Goal: Information Seeking & Learning: Learn about a topic

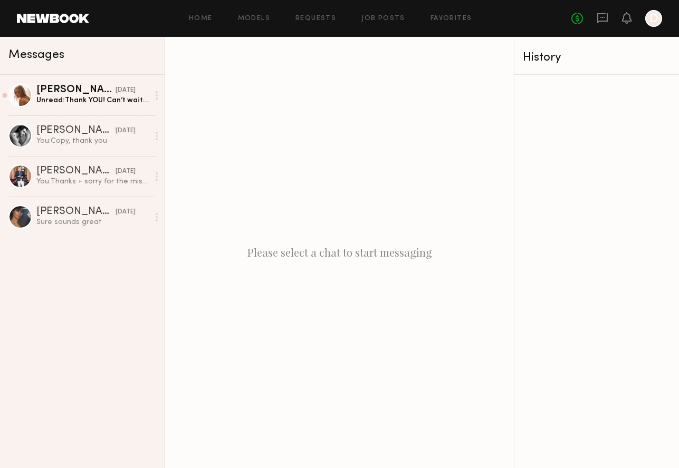
click at [268, 12] on div "Home Models Requests Job Posts Favorites Sign Out No fees up to $5,000 D" at bounding box center [375, 18] width 573 height 17
click at [256, 16] on link "Models" at bounding box center [254, 18] width 32 height 7
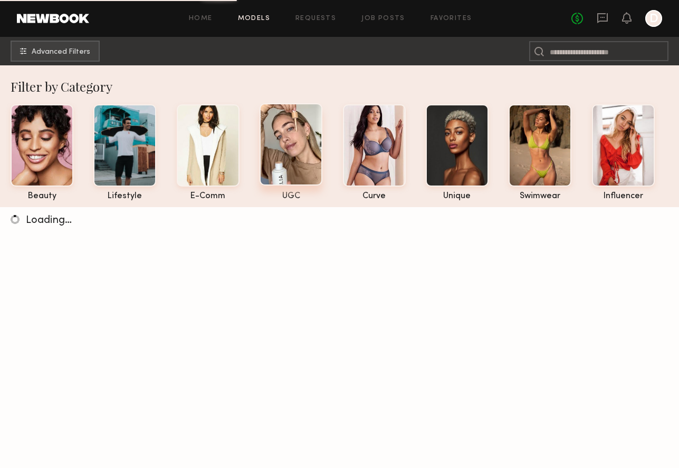
click at [294, 132] on div at bounding box center [290, 144] width 63 height 82
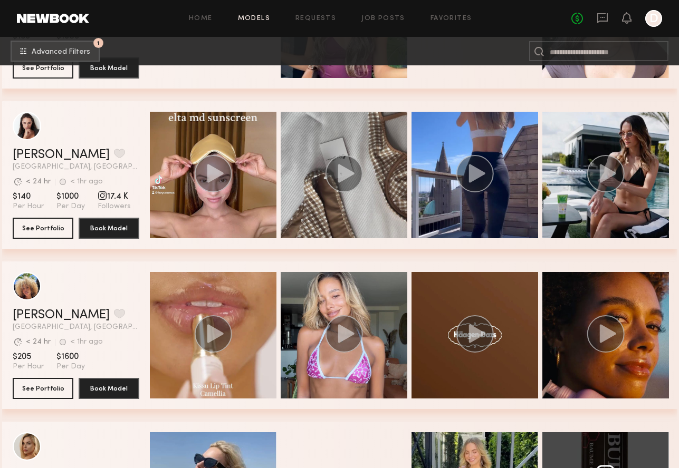
scroll to position [815, 0]
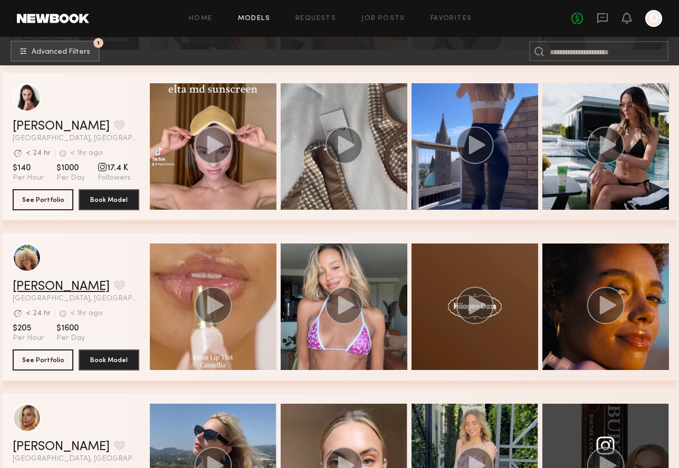
click at [35, 288] on link "[PERSON_NAME]" at bounding box center [61, 287] width 97 height 13
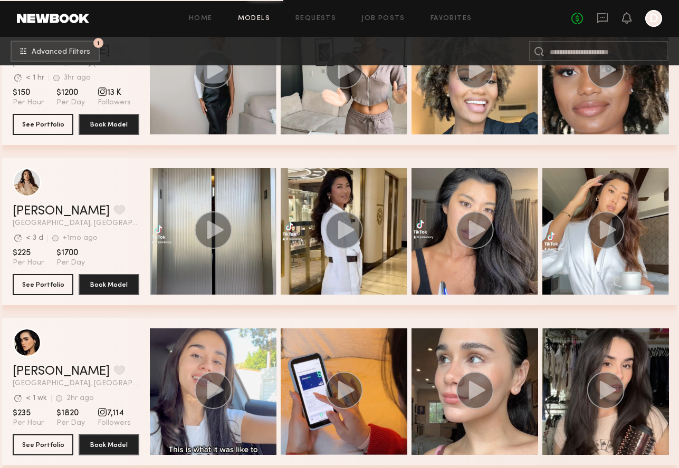
scroll to position [1728, 0]
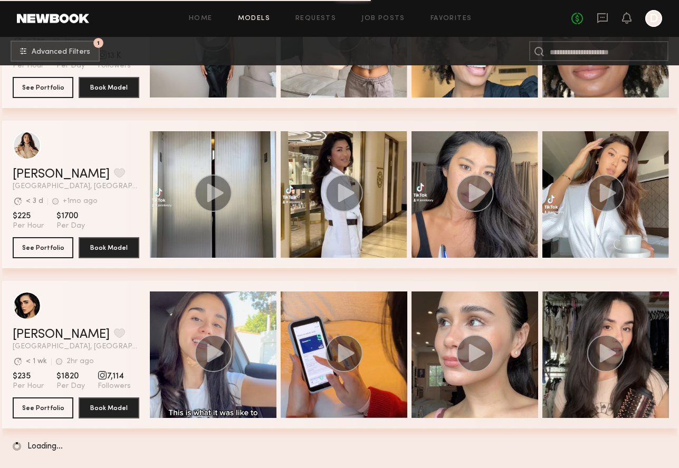
click at [146, 274] on div "Jenn L. Favorite Los Angeles, CA Avg. request response time < 3 d +1mo ago Last…" at bounding box center [339, 201] width 675 height 160
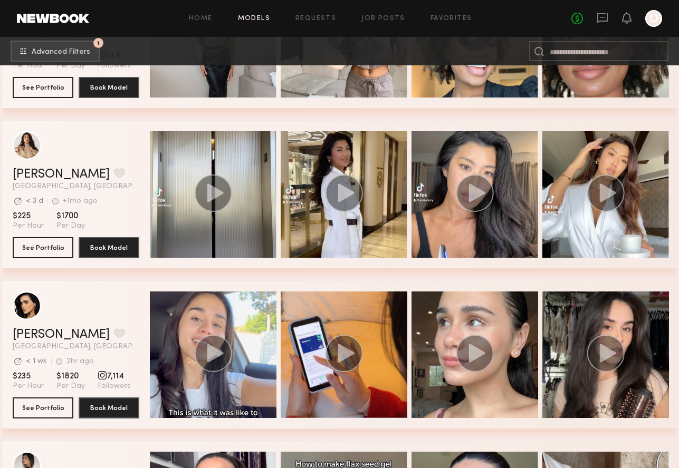
click at [115, 277] on div "Jenn L. Favorite Los Angeles, CA Avg. request response time < 3 d +1mo ago Last…" at bounding box center [339, 201] width 675 height 160
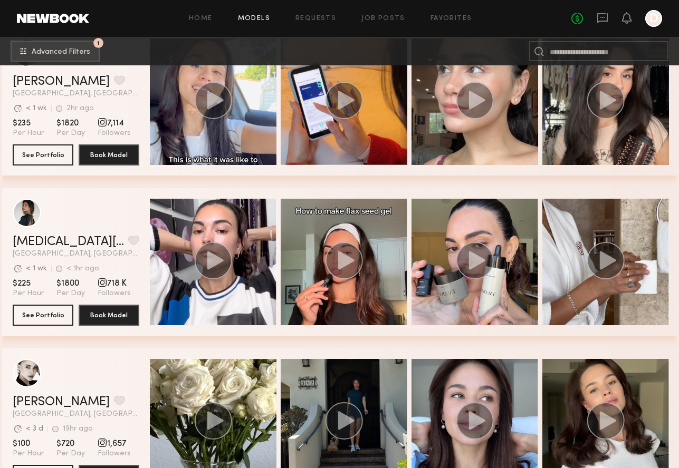
scroll to position [1987, 0]
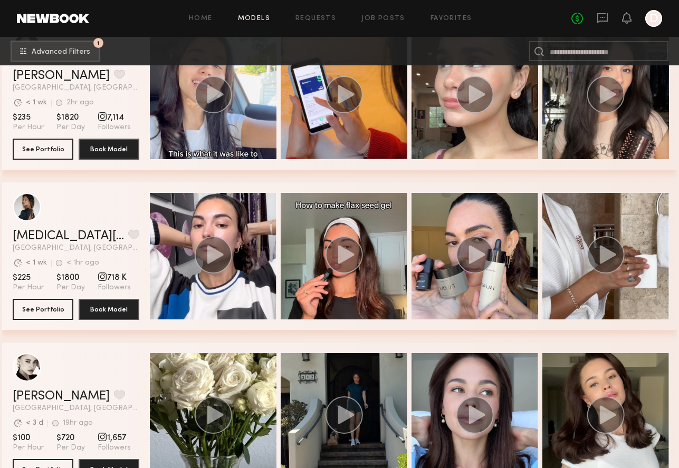
click at [136, 178] on div "Priscilla P. Favorite Los Angeles, CA Avg. request response time < 1 wk 2hr ago…" at bounding box center [339, 102] width 675 height 160
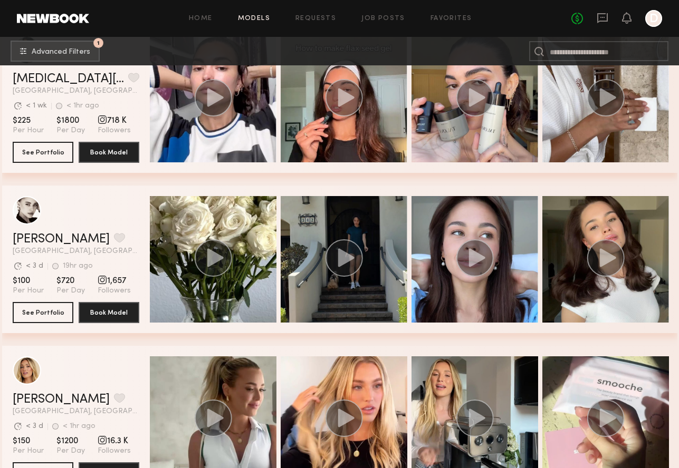
scroll to position [1992, 0]
